Goal: Information Seeking & Learning: Learn about a topic

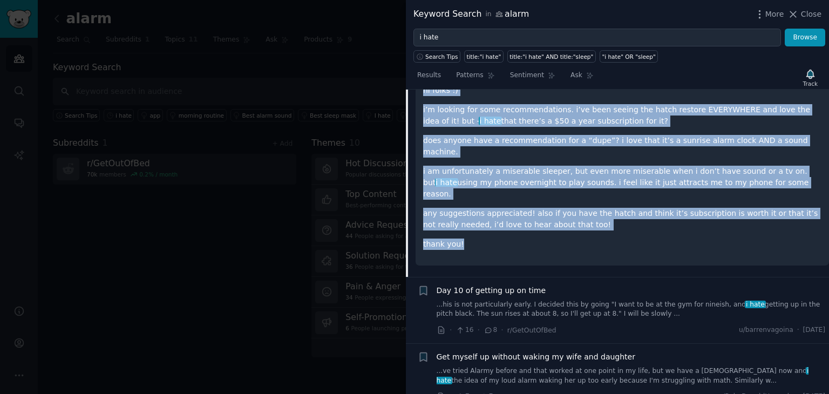
scroll to position [613, 0]
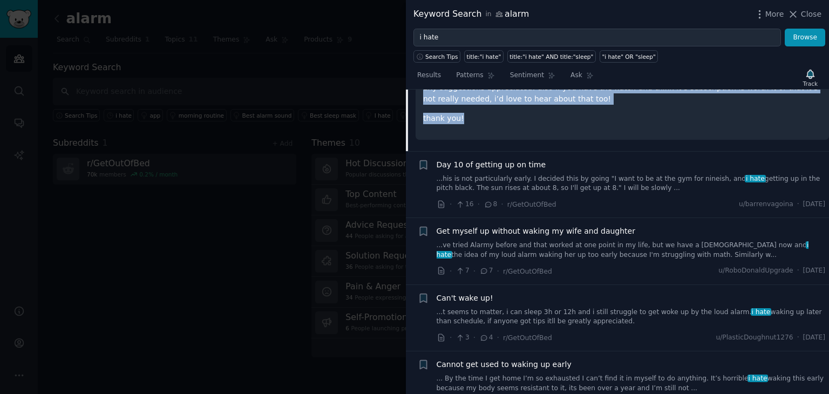
click at [645, 174] on link "...his is not particularly early. I decided this by going "I want to be at the …" at bounding box center [631, 183] width 389 height 19
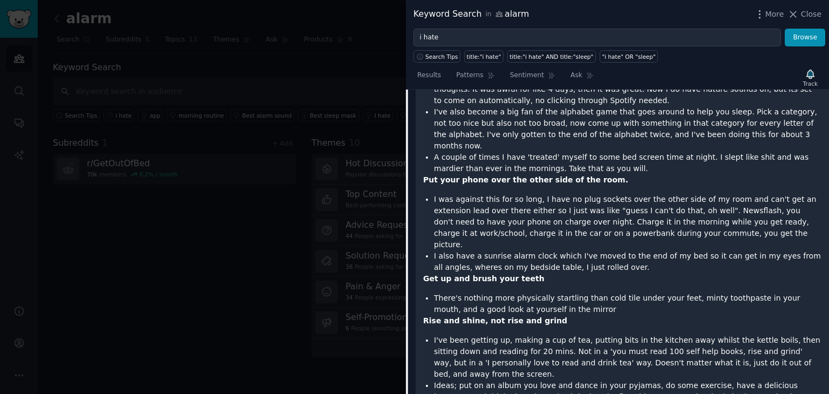
scroll to position [1184, 0]
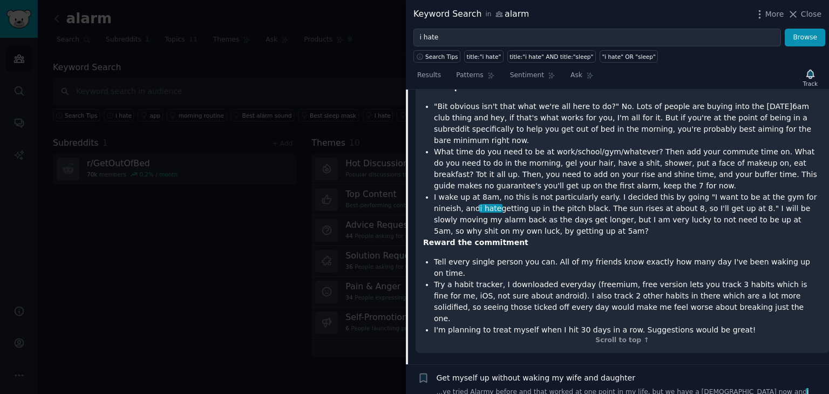
click at [670, 388] on link "...ve tried Alarmy before and that worked at one point in my life, but we have …" at bounding box center [631, 397] width 389 height 19
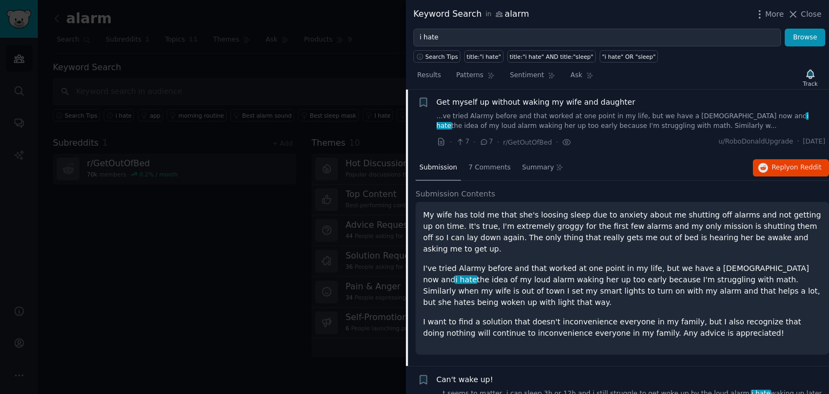
scroll to position [495, 0]
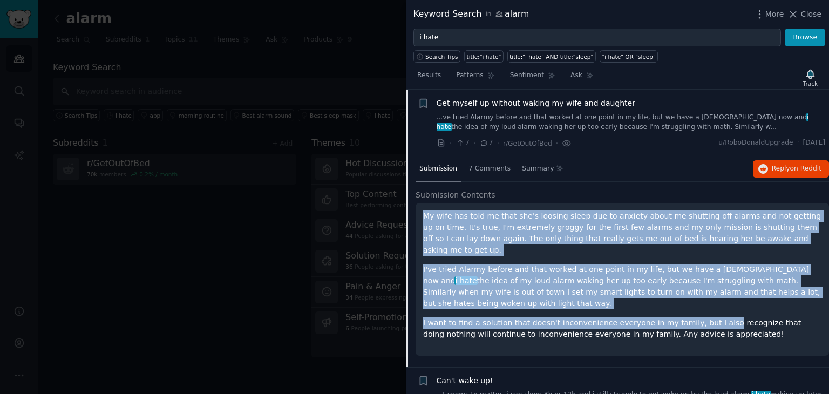
drag, startPoint x: 702, startPoint y: 304, endPoint x: 445, endPoint y: 195, distance: 279.2
click at [413, 207] on div "Submission 7 Comments Summary Reply on Reddit Submission Contents My wife has t…" at bounding box center [617, 262] width 423 height 211
copy div "My wife has told me that she's loosing sleep due to anxiety about me shutting o…"
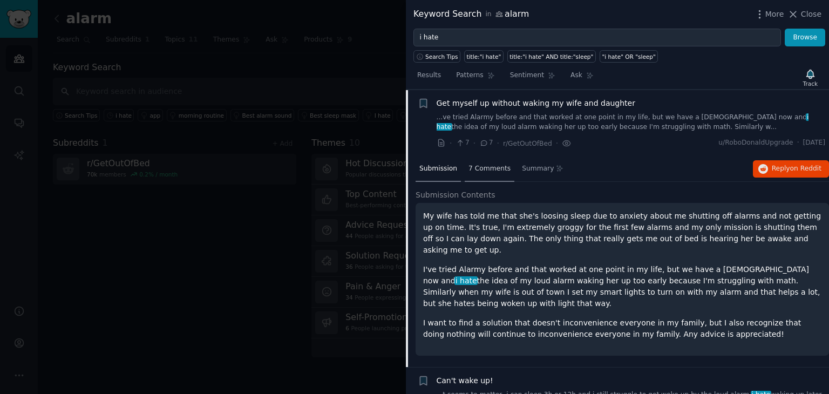
click at [477, 167] on span "7 Comments" at bounding box center [490, 169] width 42 height 10
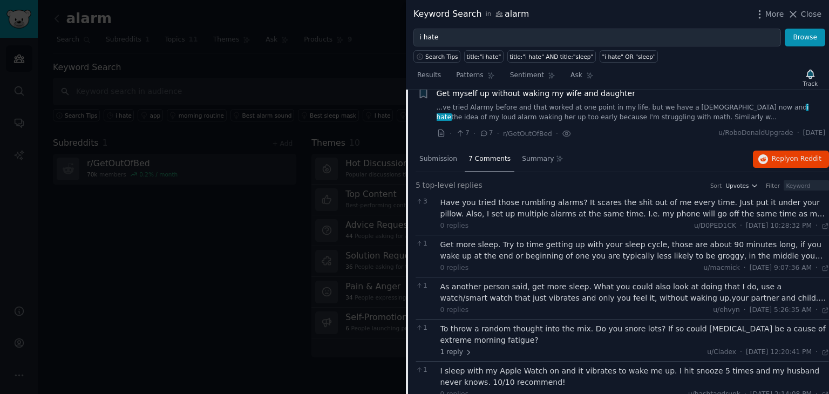
scroll to position [368, 0]
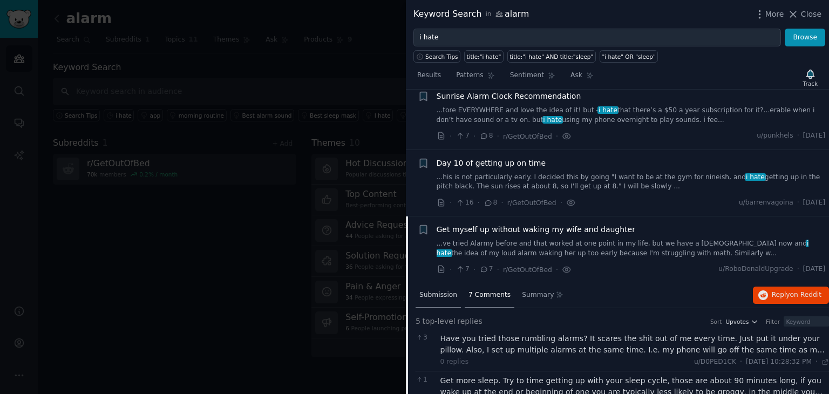
click at [444, 297] on span "Submission" at bounding box center [439, 296] width 38 height 10
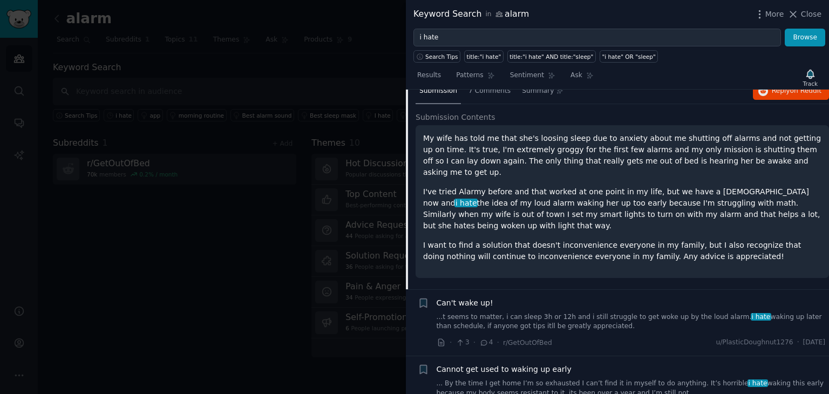
scroll to position [495, 0]
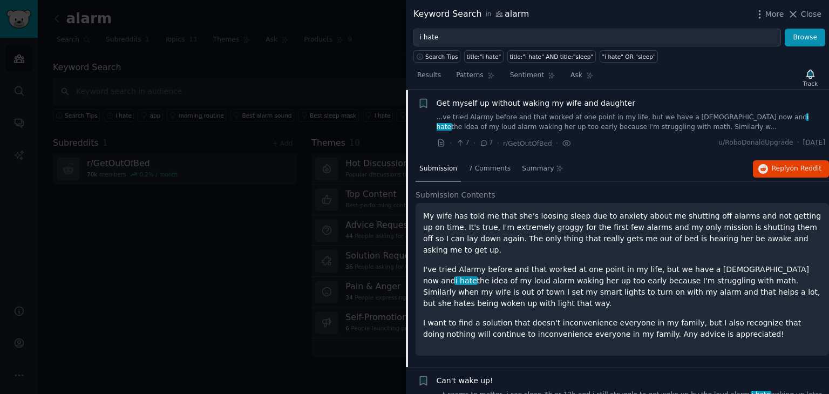
click at [686, 318] on p "I want to find a solution that doesn't inconvenience everyone in my family, but…" at bounding box center [622, 329] width 399 height 23
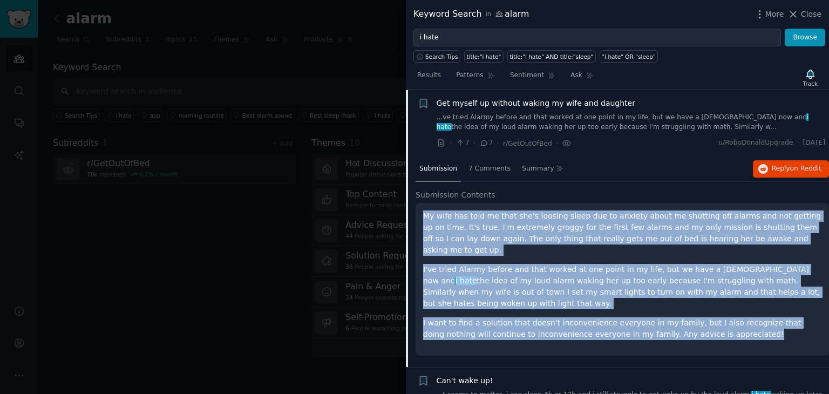
drag, startPoint x: 683, startPoint y: 310, endPoint x: 409, endPoint y: 212, distance: 291.1
click at [409, 212] on div "Submission 7 Comments Summary Reply on Reddit Submission Contents My wife has t…" at bounding box center [617, 262] width 423 height 211
copy div "My wife has told me that she's loosing sleep due to anxiety about me shutting o…"
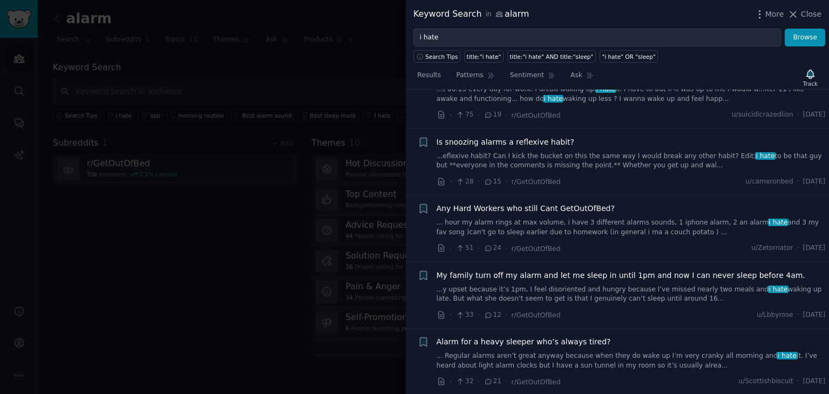
scroll to position [1376, 0]
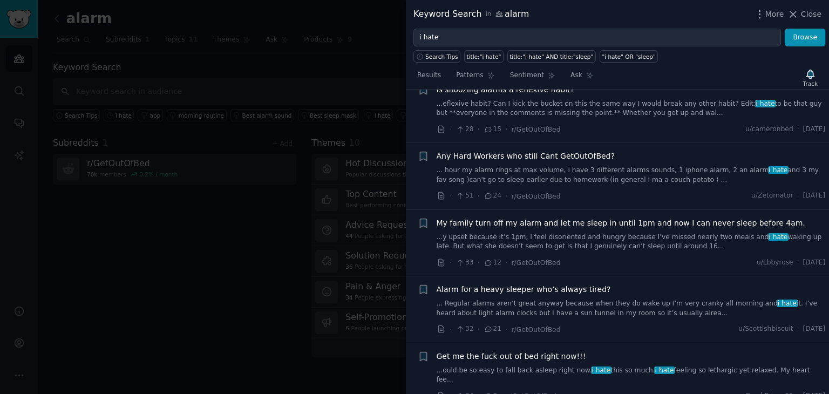
click at [624, 284] on div "Alarm for a heavy sleeper who’s always tired? ... Regular alarms aren’t great a…" at bounding box center [631, 301] width 389 height 34
click at [633, 299] on link "... Regular alarms aren’t great anyway because when they do wake up I’m very cr…" at bounding box center [631, 308] width 389 height 19
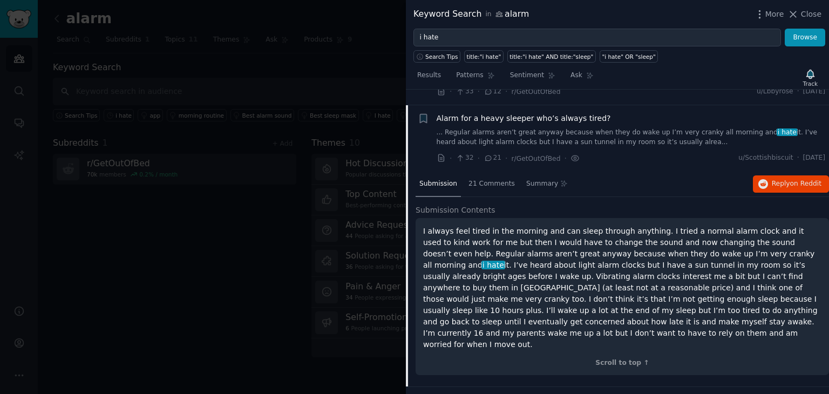
scroll to position [1341, 0]
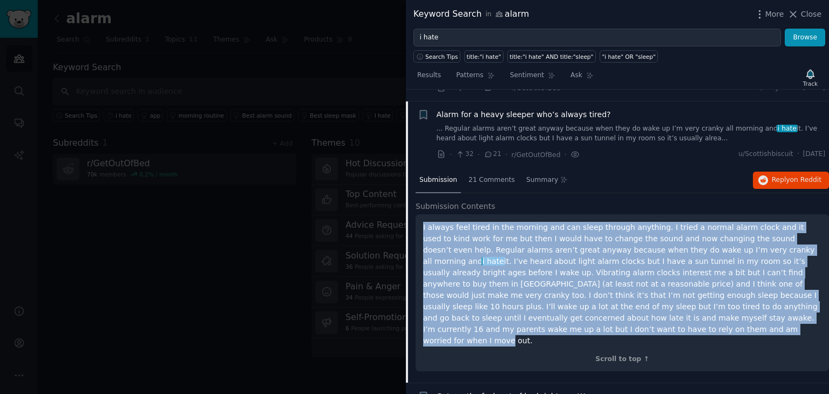
drag, startPoint x: 791, startPoint y: 301, endPoint x: 423, endPoint y: 214, distance: 378.4
click at [423, 214] on div "I always feel tired in the morning and can sleep through anything. I tried a no…" at bounding box center [623, 293] width 414 height 158
copy p "L ipsumd sita conse ad eli seddoei tem inc utlab etdolor magnaali. E admin v qu…"
